Goal: Transaction & Acquisition: Purchase product/service

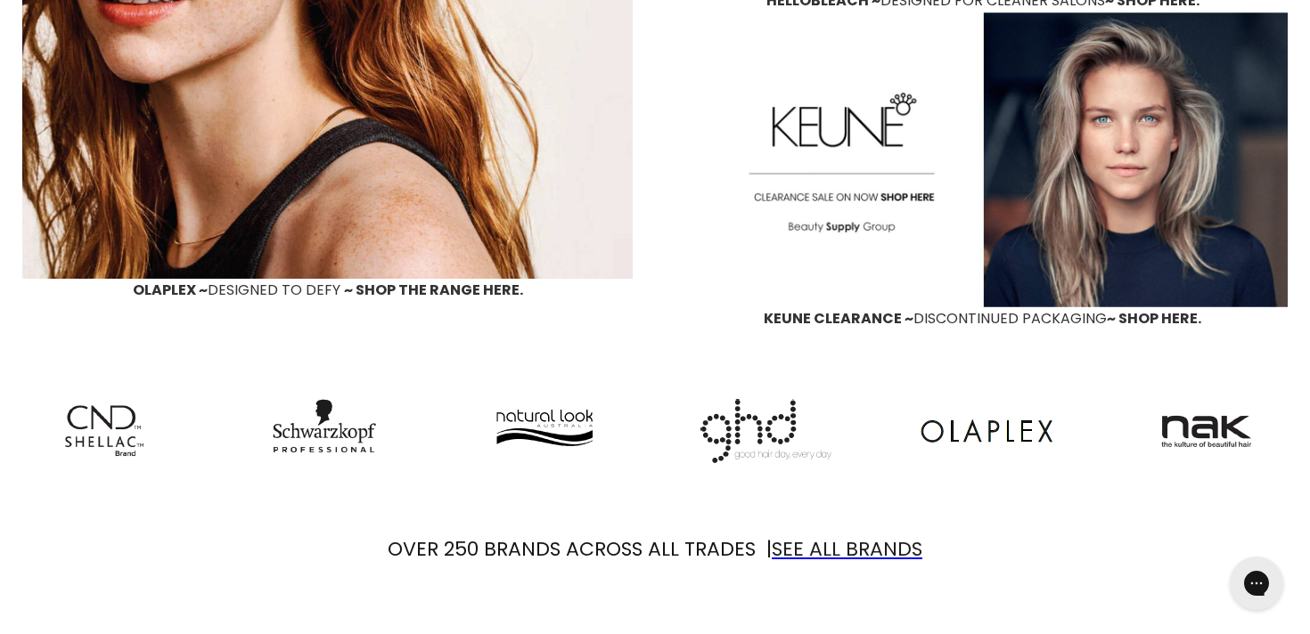
scroll to position [1776, 0]
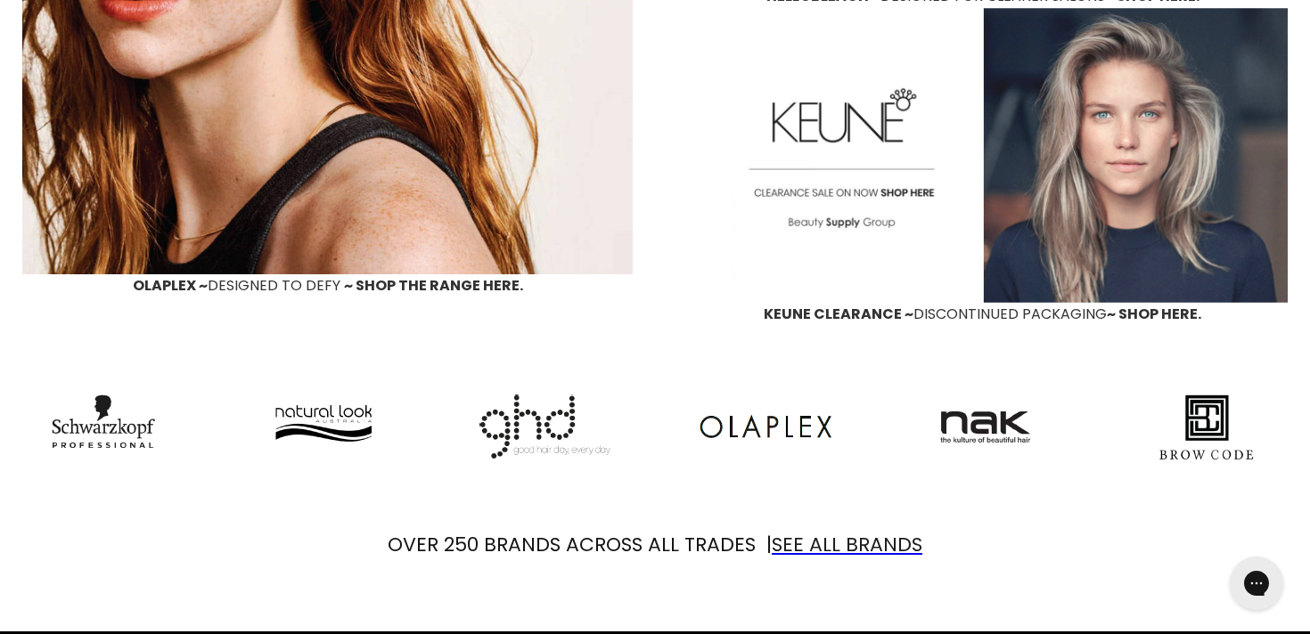
click at [841, 195] on img "Main content" at bounding box center [982, 155] width 610 height 295
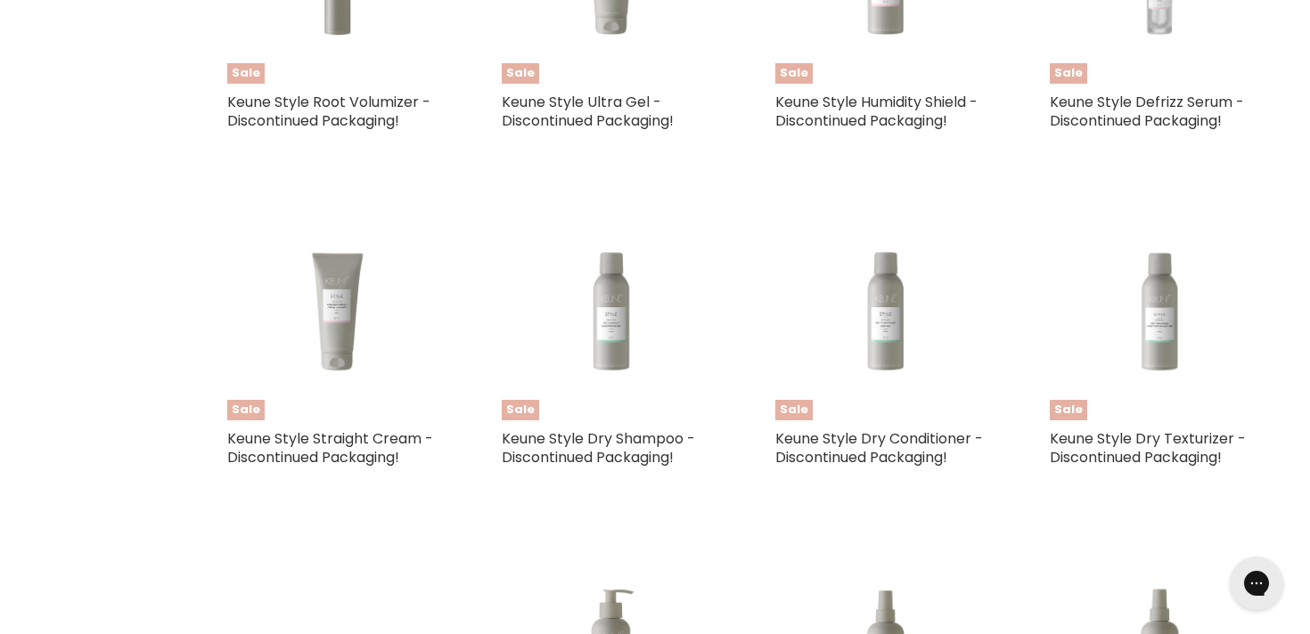
scroll to position [1710, 0]
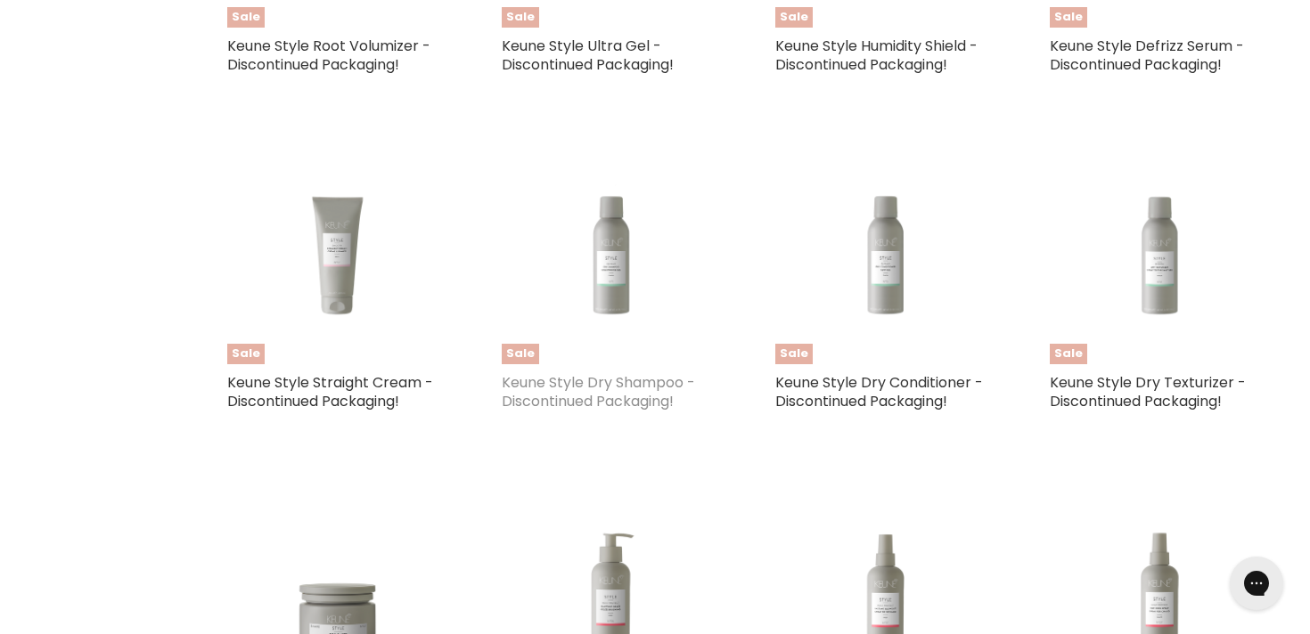
click at [577, 395] on link "Keune Style Dry Shampoo - Discontinued Packaging!" at bounding box center [598, 392] width 193 height 39
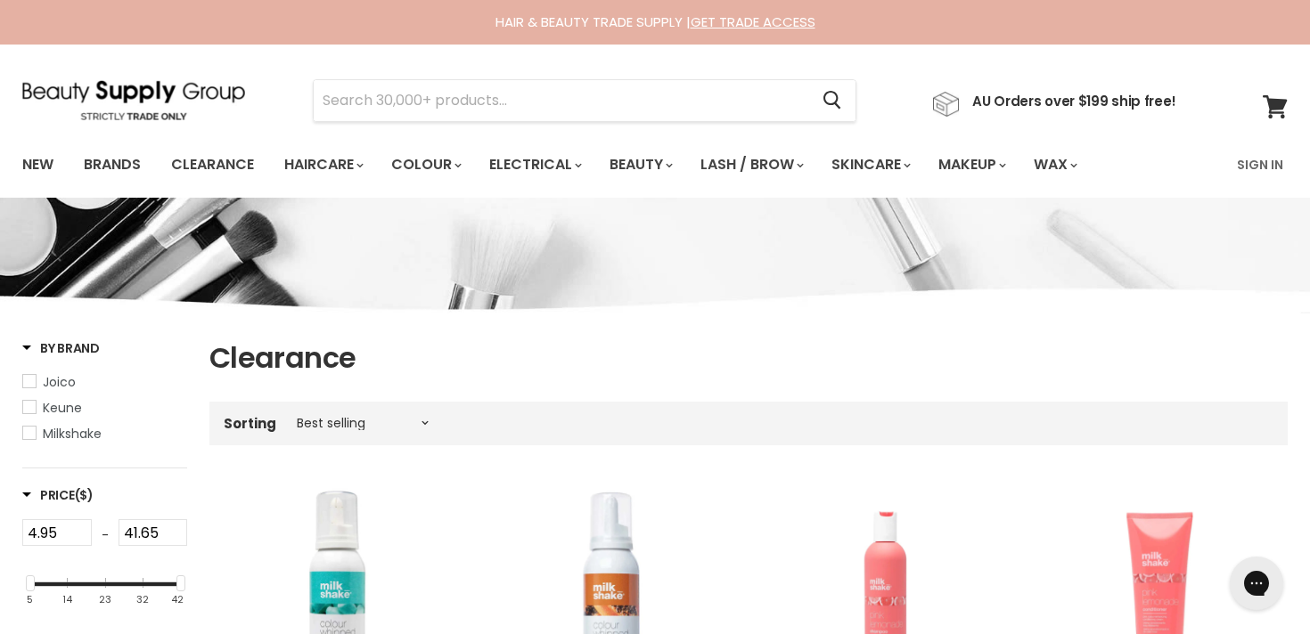
scroll to position [1835, 0]
